Goal: Task Accomplishment & Management: Use online tool/utility

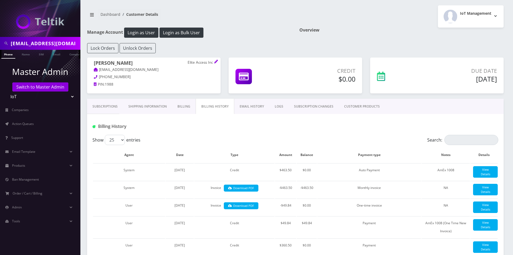
click at [257, 107] on link "EMAIL HISTORY" at bounding box center [251, 107] width 35 height 16
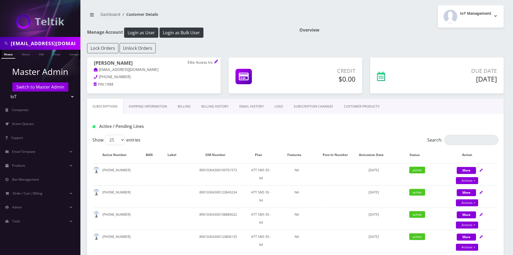
click at [249, 105] on link "EMAIL HISTORY" at bounding box center [251, 107] width 35 height 16
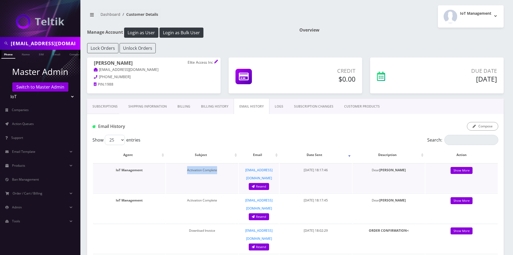
copy td "Activation Complete"
drag, startPoint x: 226, startPoint y: 166, endPoint x: -16, endPoint y: 167, distance: 241.4
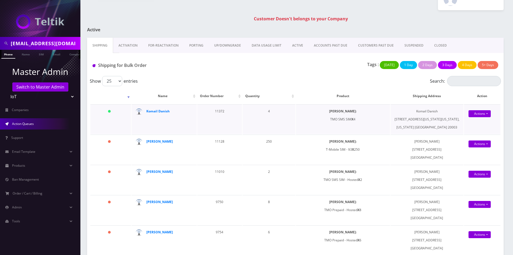
scroll to position [27, 0]
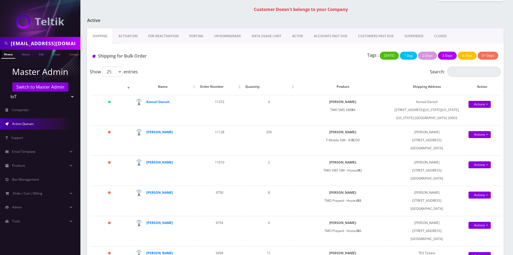
click at [122, 38] on link "Activation" at bounding box center [128, 36] width 30 height 16
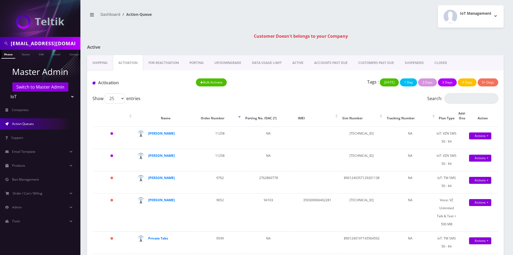
click at [18, 92] on select "Teltik Production My Link Mobile VennMobile Unlimited Advanced LTE Rexing Inc D…" at bounding box center [40, 97] width 68 height 10
select select "23"
click at [6, 92] on select "Teltik Production My Link Mobile VennMobile Unlimited Advanced LTE Rexing Inc D…" at bounding box center [40, 97] width 68 height 10
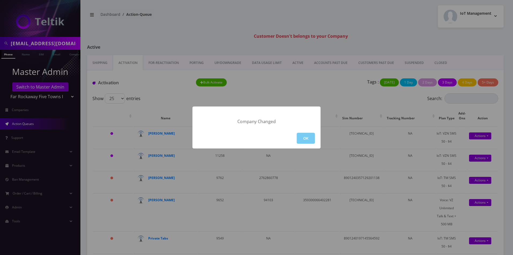
drag, startPoint x: 306, startPoint y: 147, endPoint x: 306, endPoint y: 143, distance: 4.3
click at [306, 146] on div "OK" at bounding box center [256, 138] width 128 height 21
click at [306, 143] on button "OK" at bounding box center [306, 138] width 18 height 11
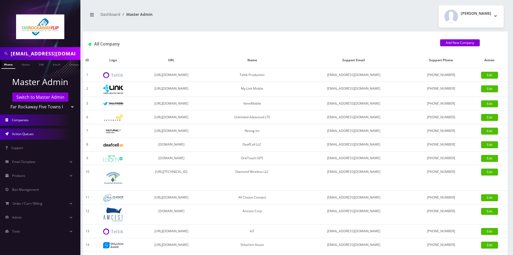
click at [29, 136] on span "Action Queues" at bounding box center [23, 134] width 22 height 5
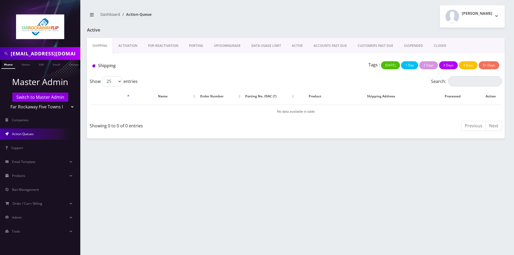
click at [125, 46] on link "Activation" at bounding box center [128, 46] width 30 height 16
